Goal: Find specific page/section: Find specific page/section

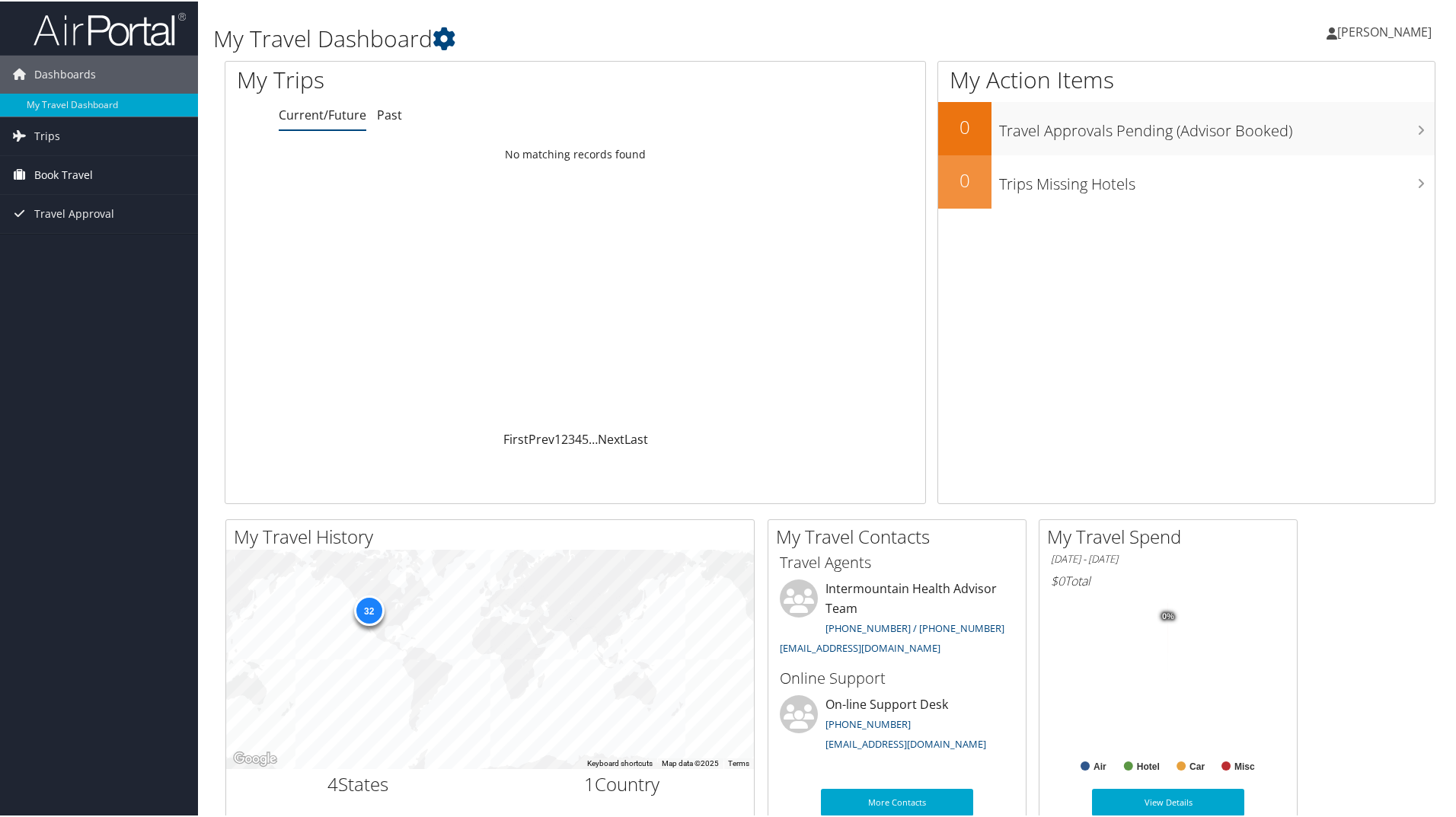
click at [68, 173] on span "Book Travel" at bounding box center [63, 173] width 59 height 38
click at [72, 167] on span "Book Travel" at bounding box center [63, 173] width 59 height 38
click at [582, 437] on link "5" at bounding box center [585, 438] width 6 height 17
click at [317, 119] on link "Current/Future" at bounding box center [322, 113] width 88 height 17
click at [64, 131] on link "Trips" at bounding box center [99, 135] width 198 height 38
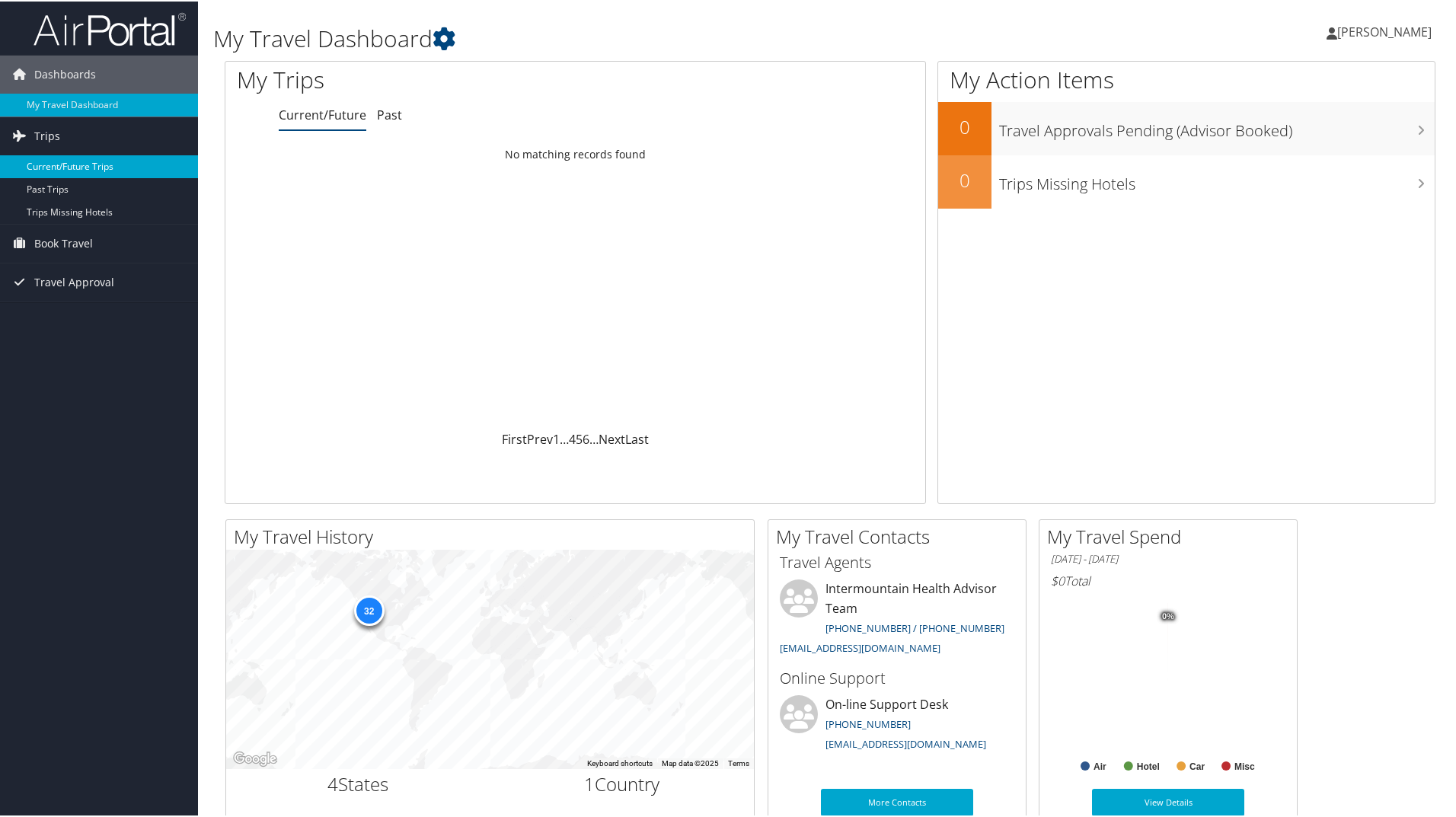
click at [69, 162] on link "Current/Future Trips" at bounding box center [99, 165] width 198 height 23
